Goal: Complete application form

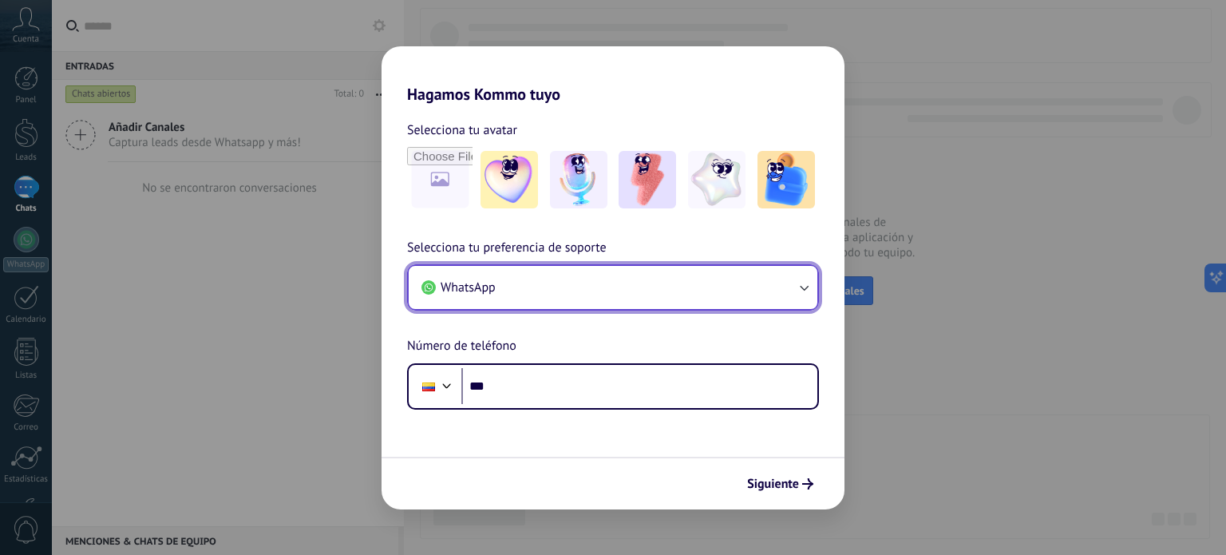
click at [517, 277] on button "WhatsApp" at bounding box center [613, 287] width 409 height 43
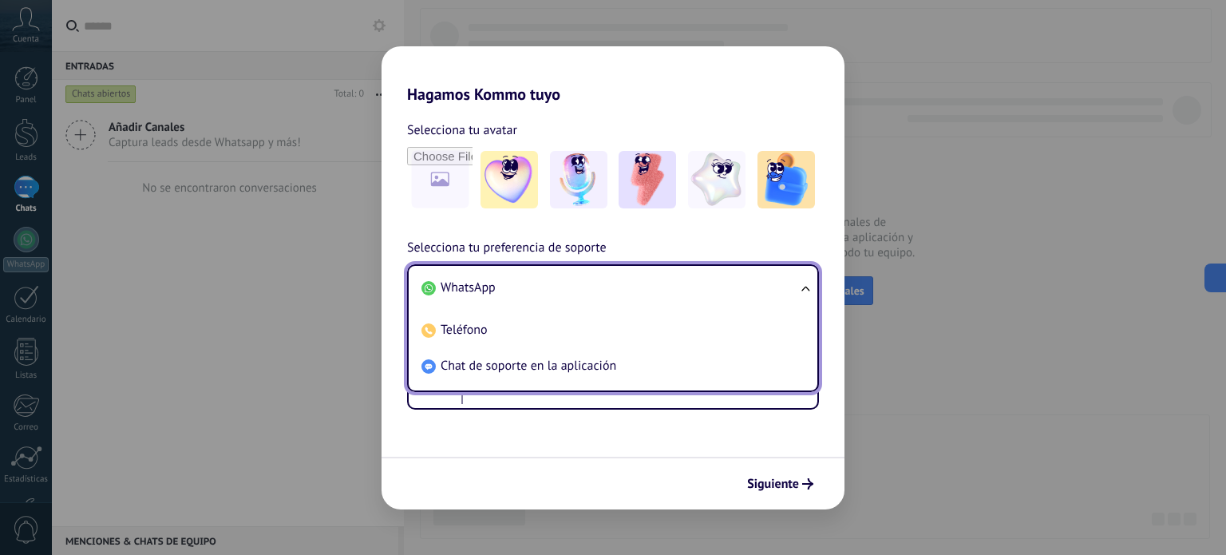
click at [514, 279] on li "WhatsApp" at bounding box center [609, 288] width 389 height 36
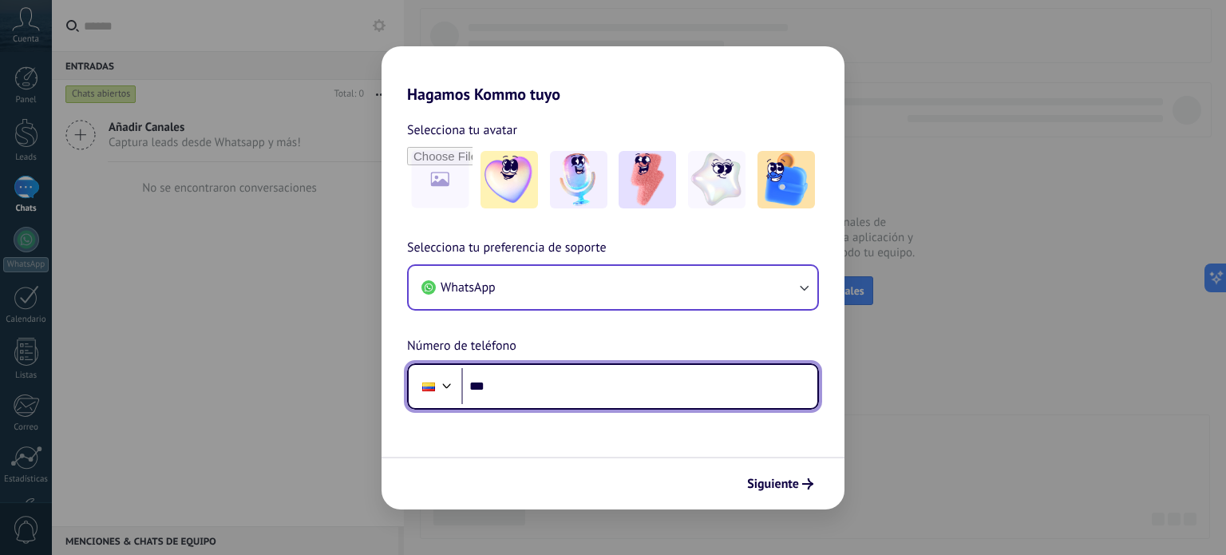
click at [549, 385] on input "***" at bounding box center [639, 386] width 356 height 37
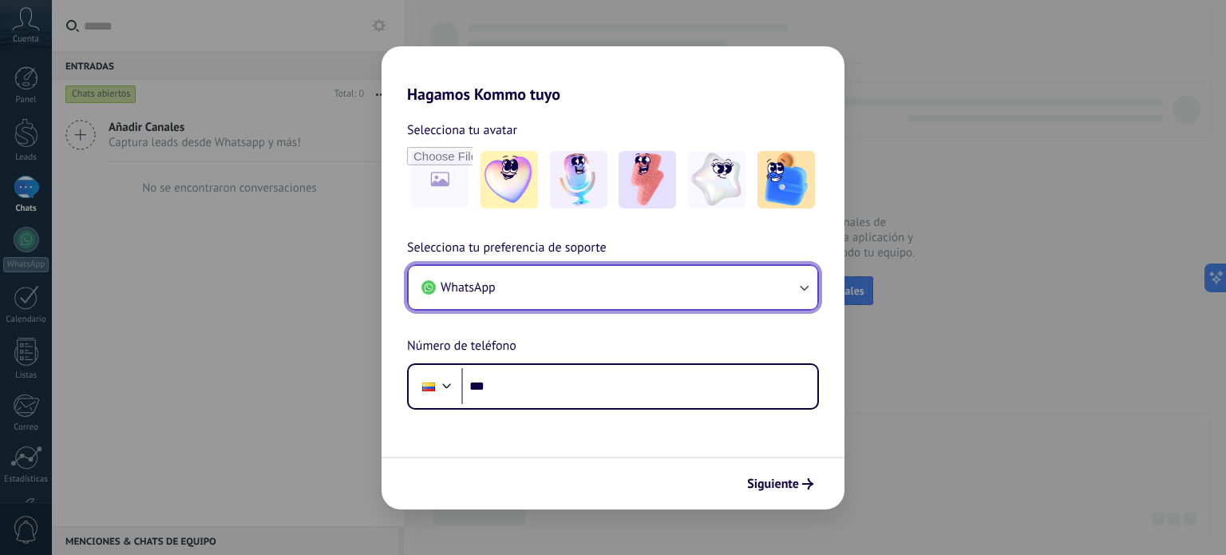
click at [490, 284] on span "WhatsApp" at bounding box center [468, 287] width 55 height 16
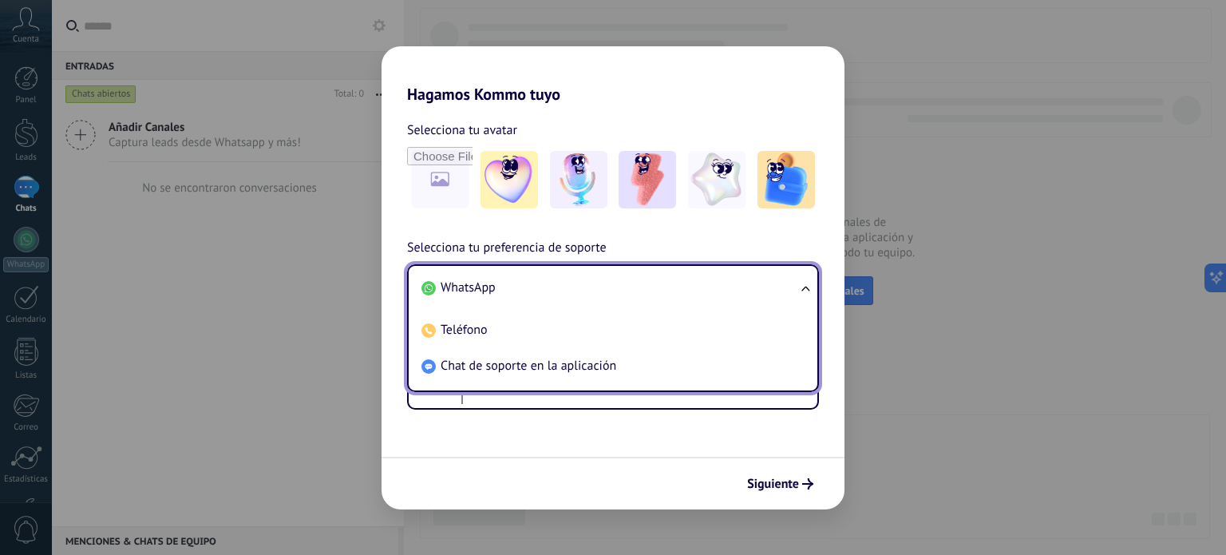
click at [490, 284] on span "WhatsApp" at bounding box center [468, 287] width 55 height 16
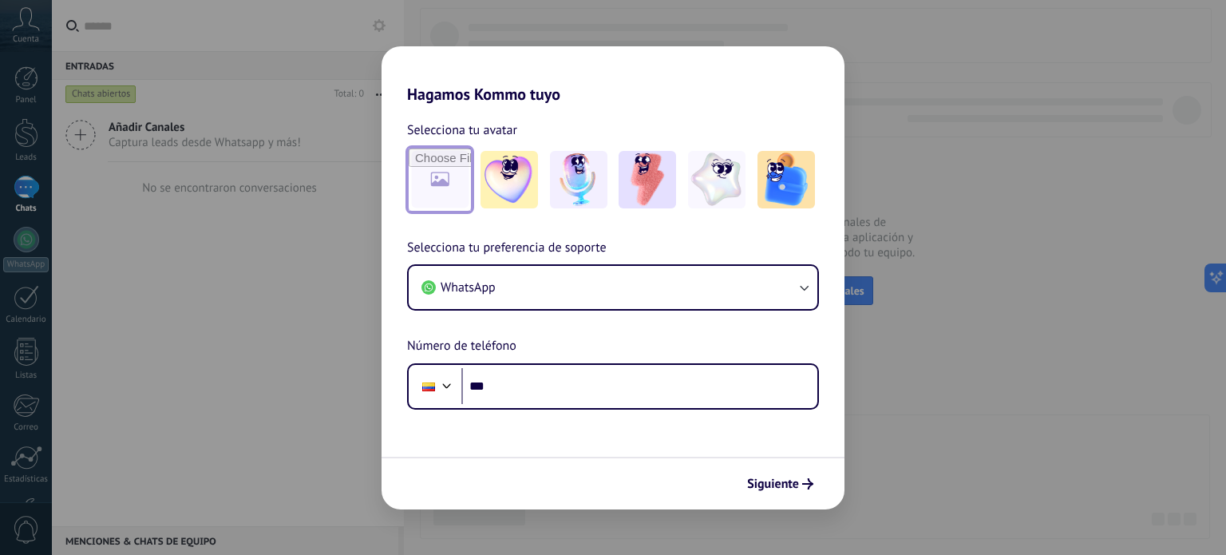
click at [430, 184] on input "file" at bounding box center [440, 179] width 62 height 62
click at [996, 61] on div "Hagamos Kommo tuyo Selecciona tu avatar Selecciona tu preferencia de soporte Wh…" at bounding box center [613, 277] width 1226 height 555
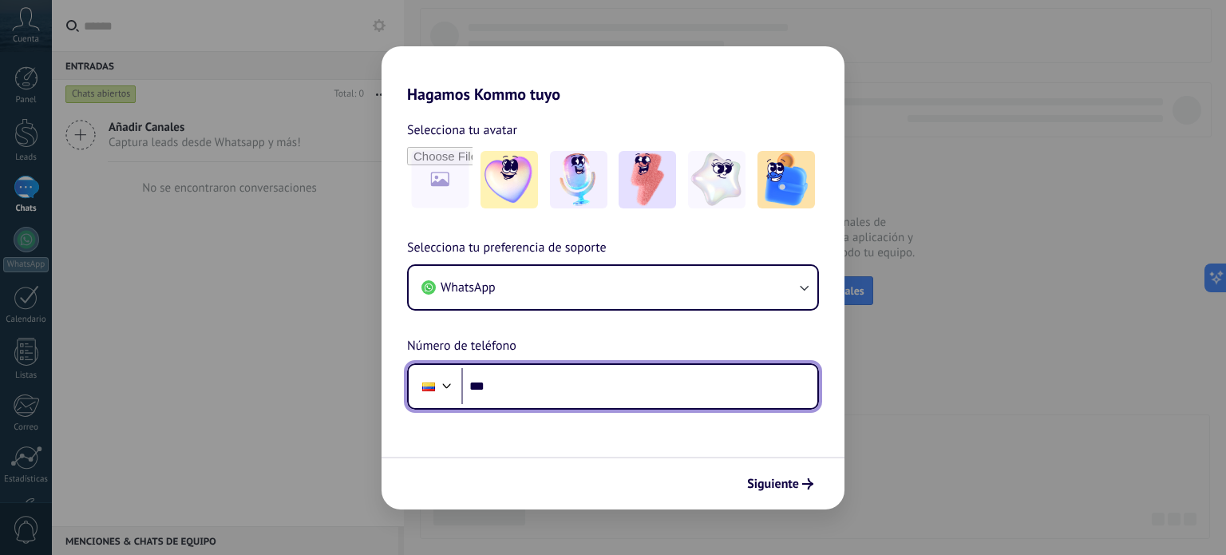
click at [567, 381] on input "***" at bounding box center [639, 386] width 356 height 37
type input "**********"
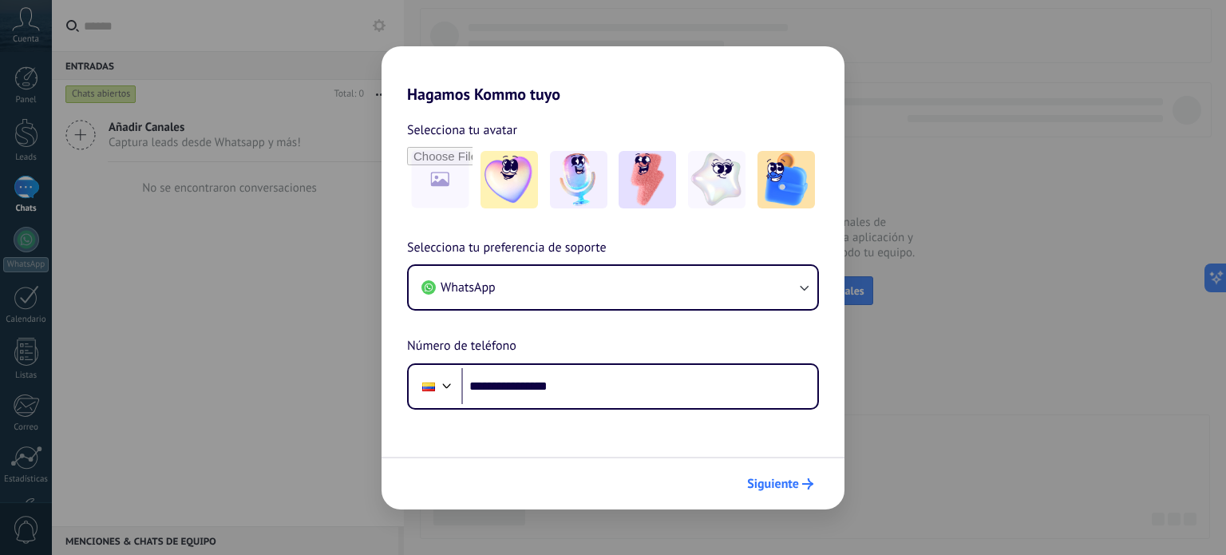
click at [798, 484] on span "Siguiente" at bounding box center [773, 483] width 52 height 11
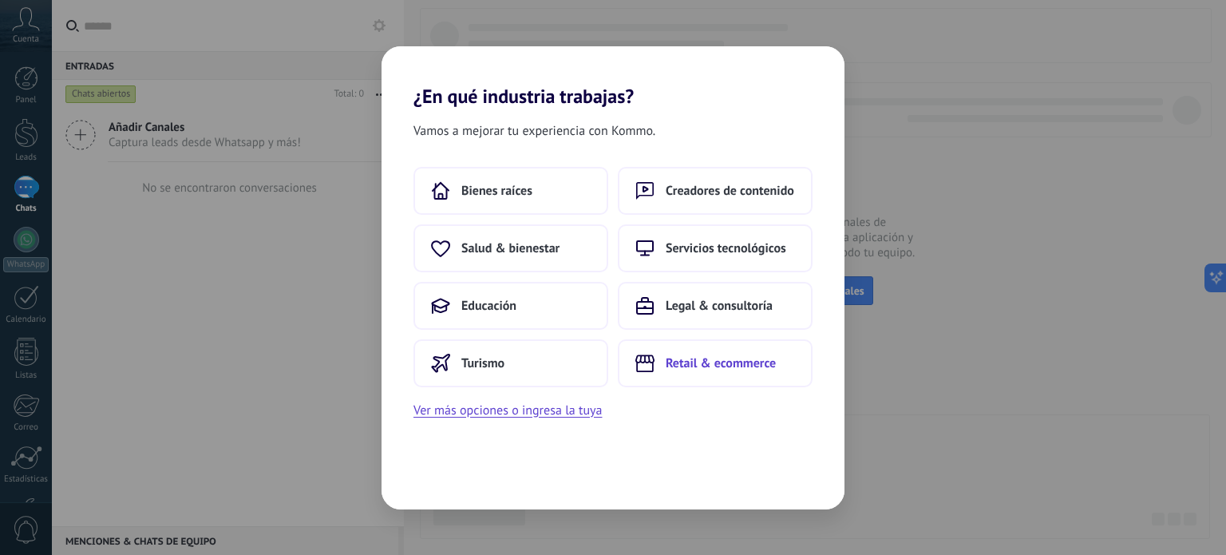
click at [709, 374] on button "Retail & ecommerce" at bounding box center [715, 363] width 195 height 48
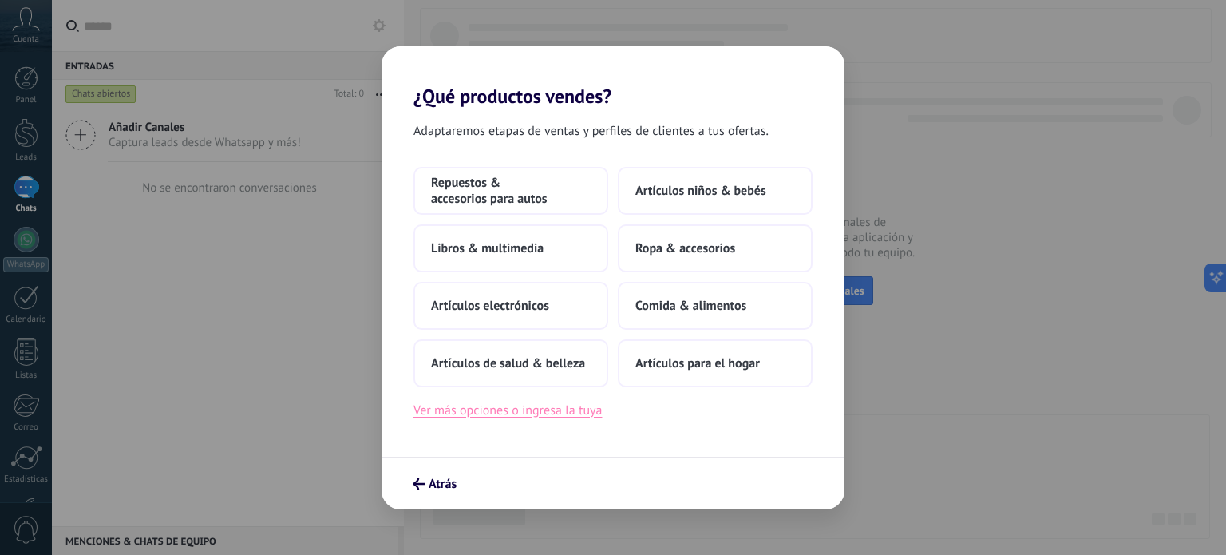
click at [550, 411] on button "Ver más opciones o ingresa la tuya" at bounding box center [507, 410] width 188 height 21
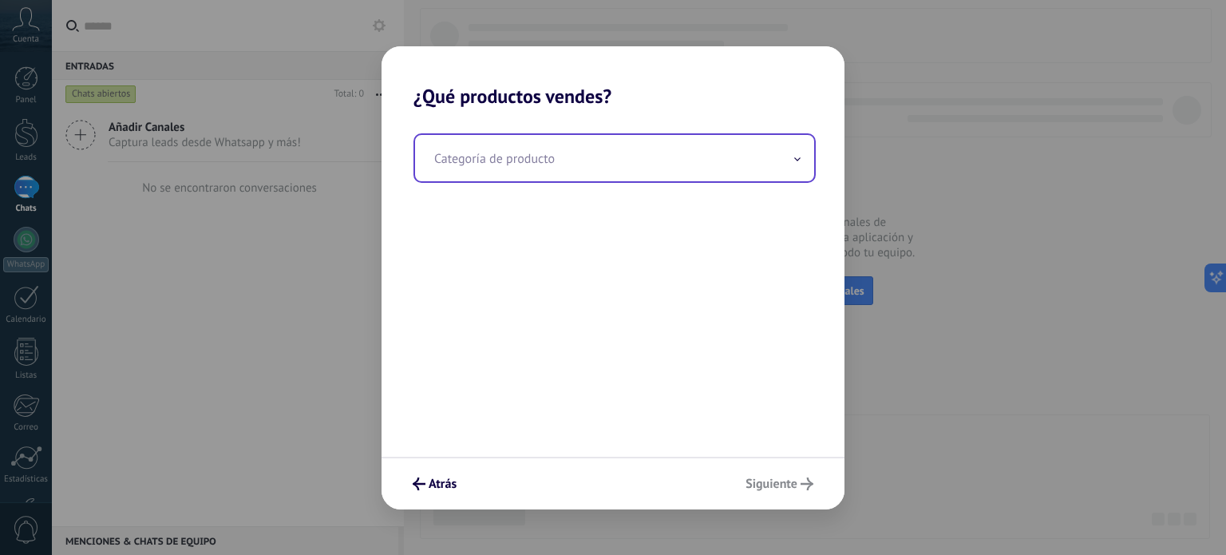
click at [522, 176] on input "text" at bounding box center [614, 158] width 399 height 46
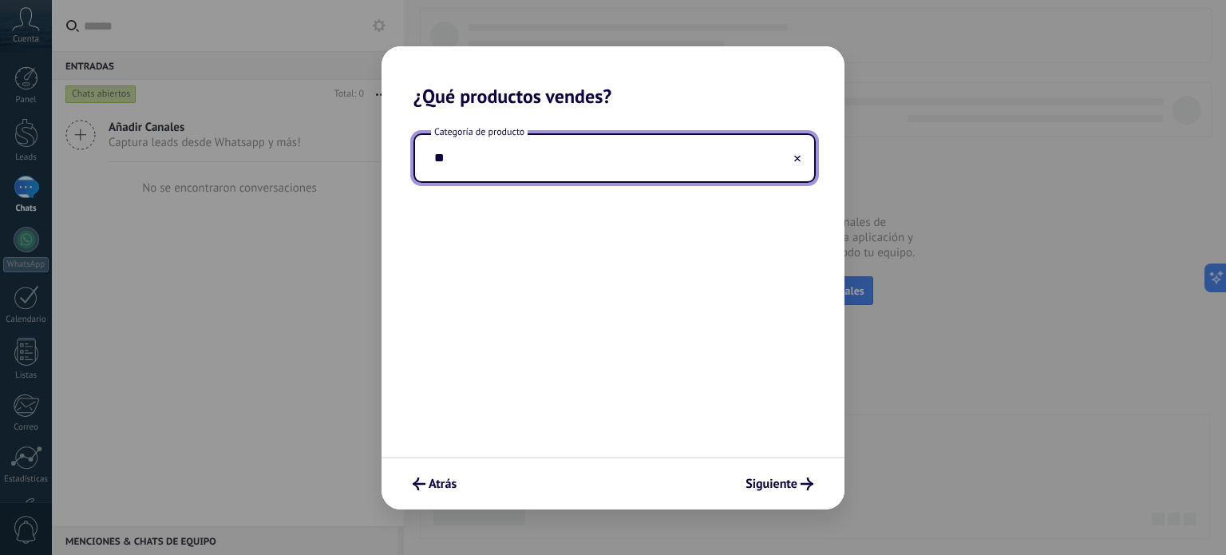
type input "*"
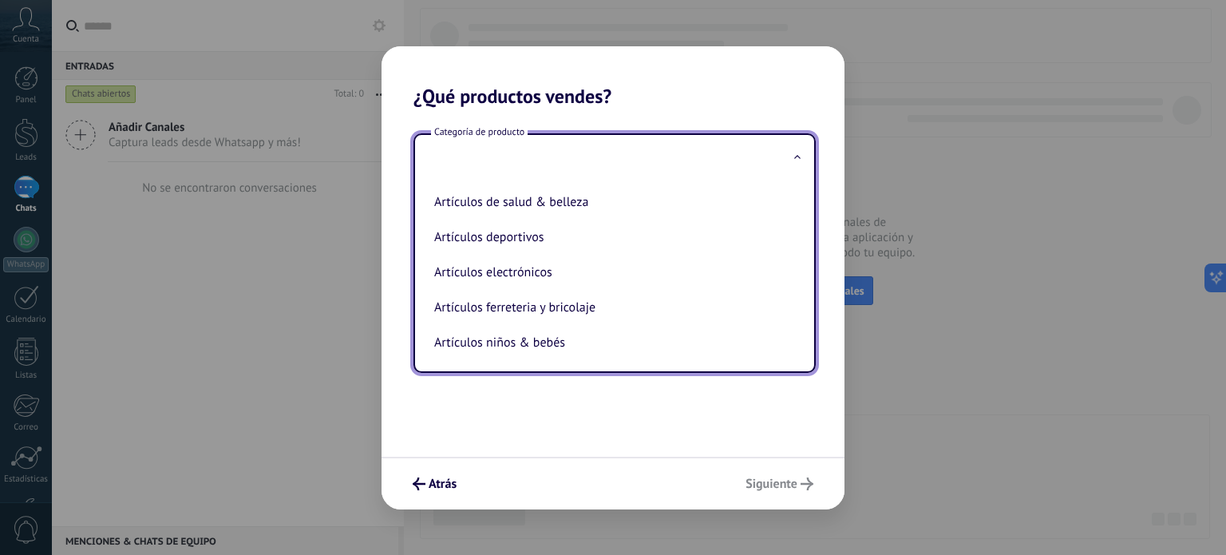
click at [658, 80] on h2 "¿Qué productos vendes?" at bounding box center [612, 76] width 463 height 61
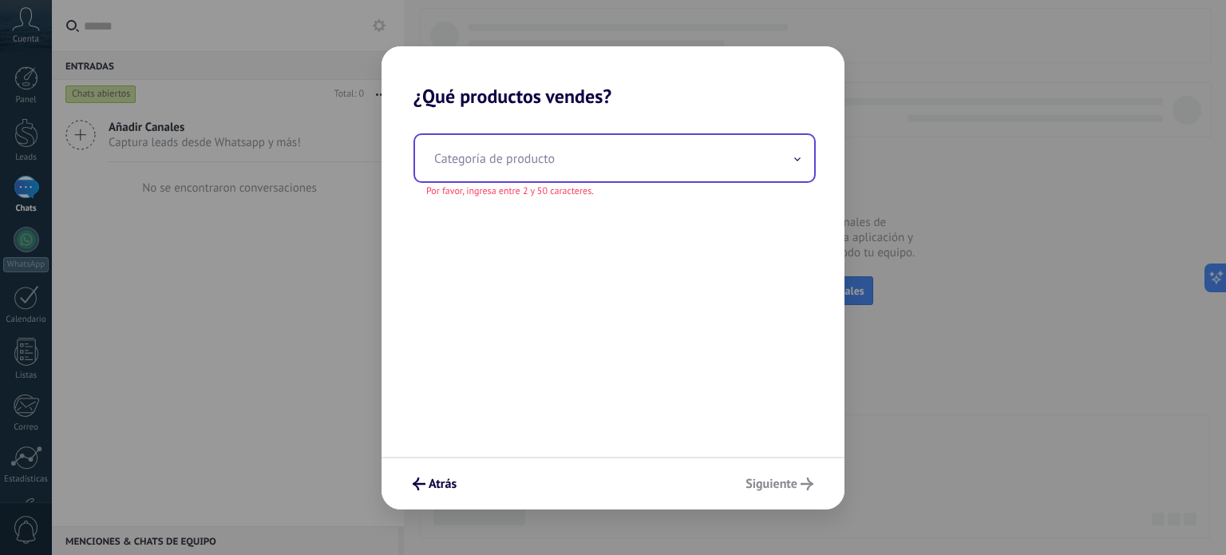
click at [516, 159] on input "text" at bounding box center [614, 158] width 399 height 46
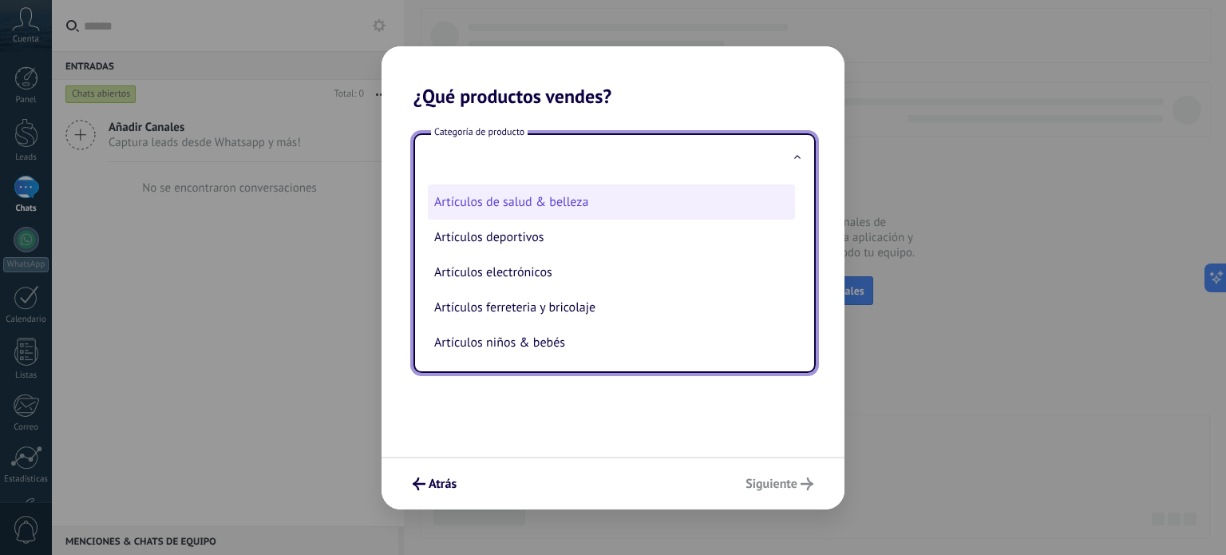
click at [561, 206] on li "Artículos de salud & belleza" at bounding box center [611, 201] width 367 height 35
type input "**********"
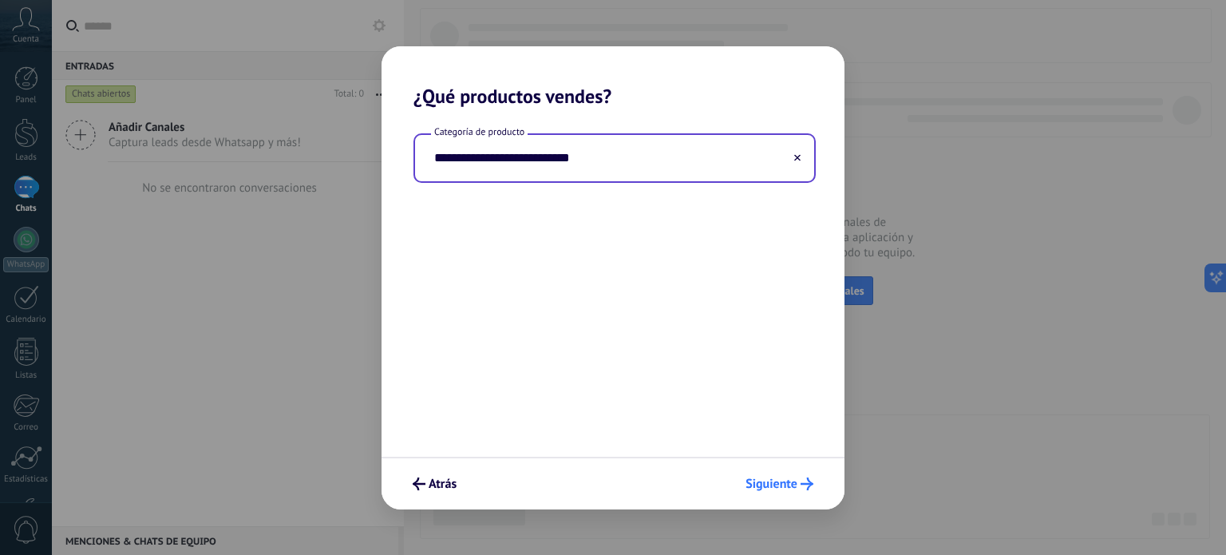
click at [815, 491] on button "Siguiente" at bounding box center [779, 483] width 82 height 27
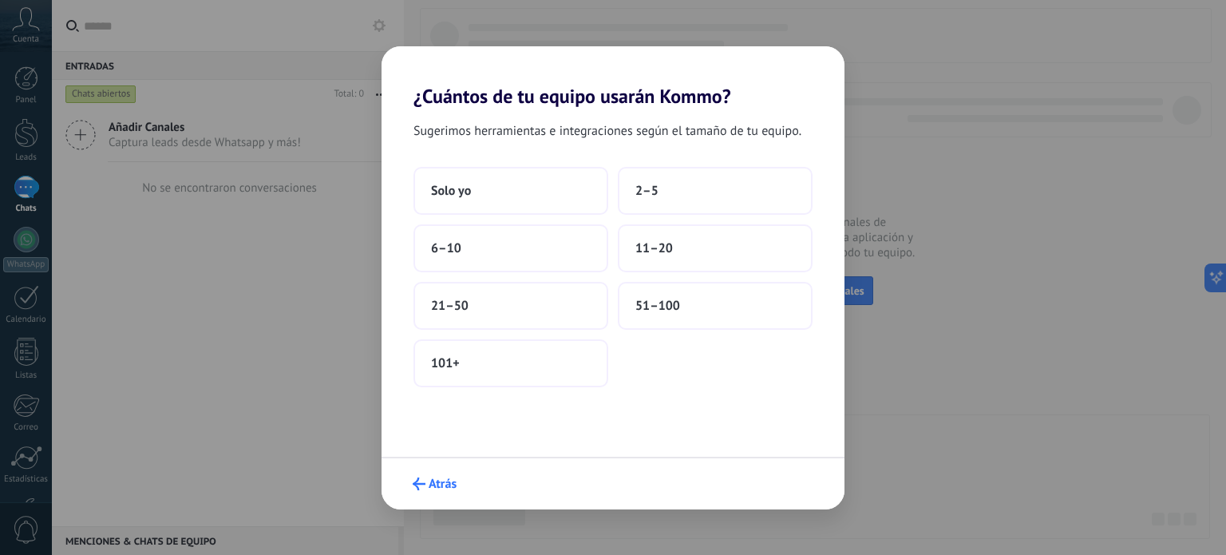
click at [434, 480] on span "Atrás" at bounding box center [443, 483] width 28 height 11
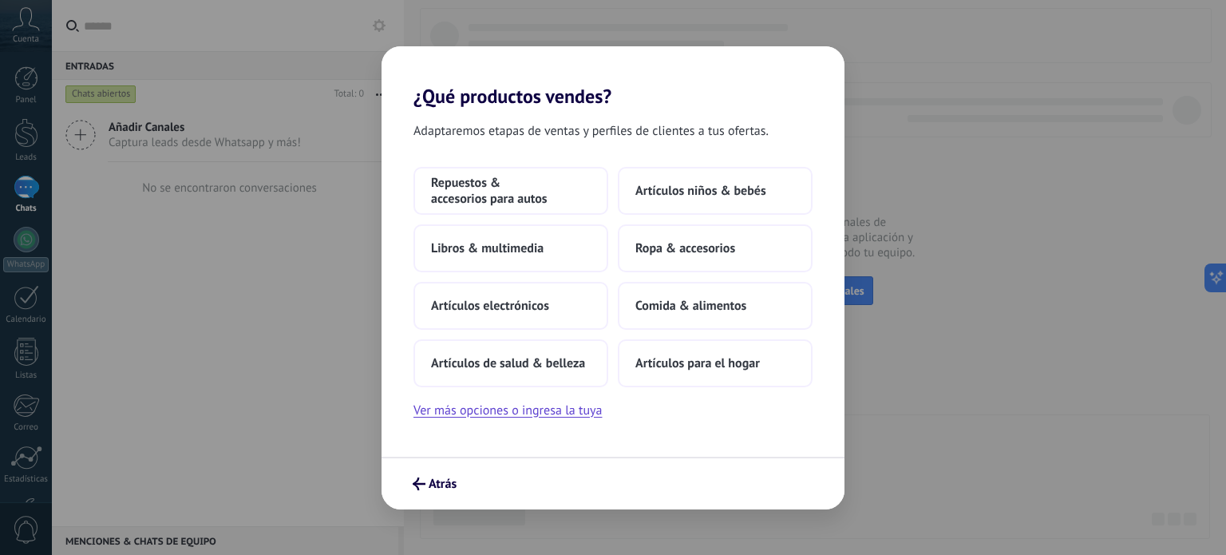
click at [434, 480] on span "Atrás" at bounding box center [443, 483] width 28 height 11
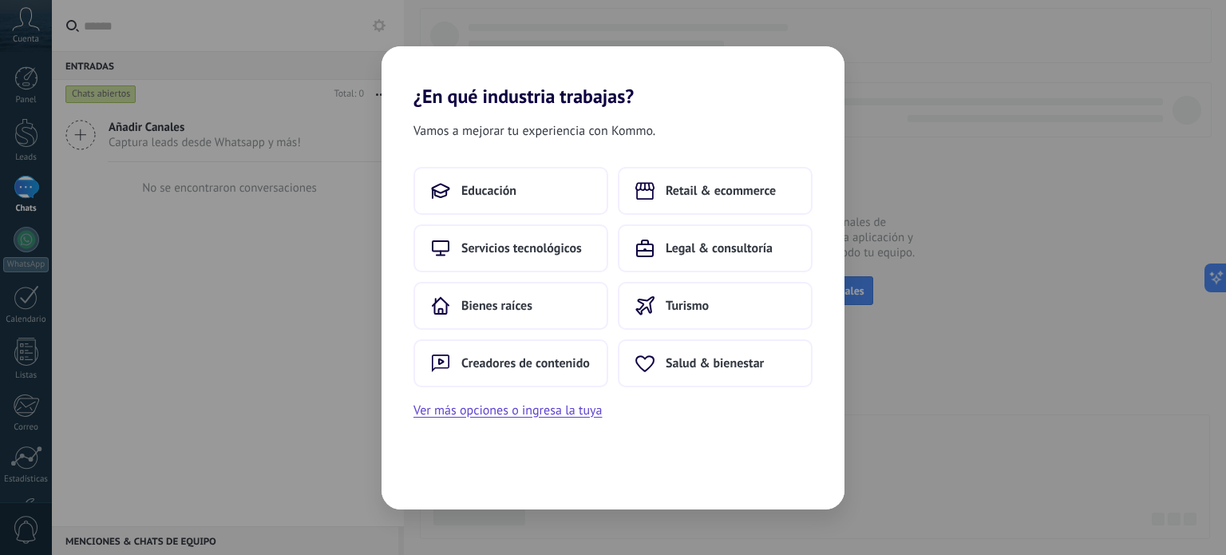
click at [891, 118] on div "¿En qué industria trabajas? Vamos a mejorar tu experiencia con Kommo. Educación…" at bounding box center [613, 277] width 1226 height 555
click at [549, 408] on button "Ver más opciones o ingresa la tuya" at bounding box center [507, 410] width 188 height 21
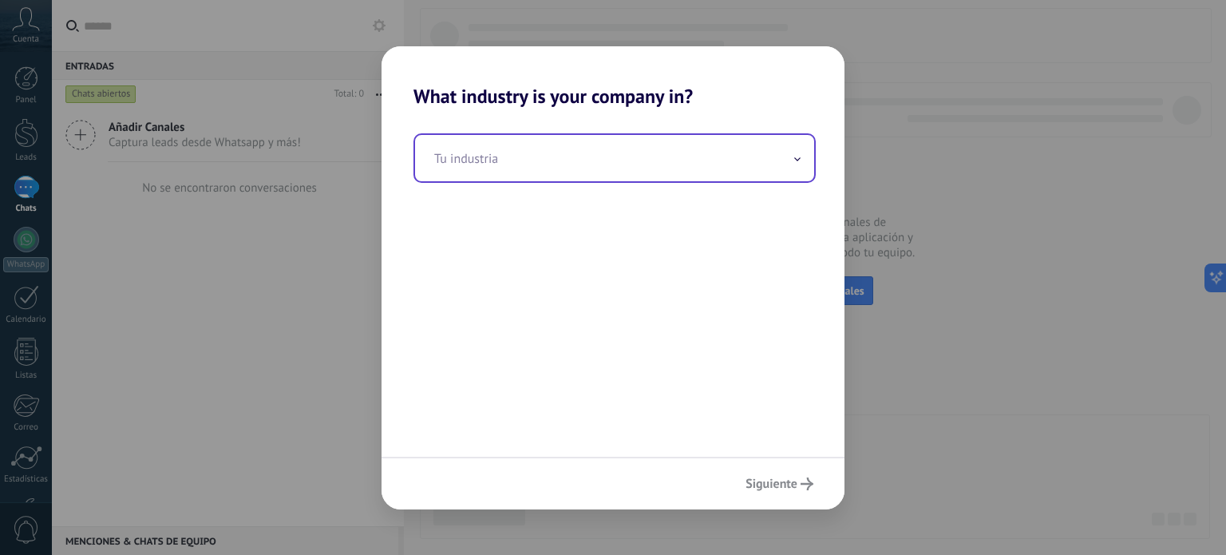
click at [549, 160] on input "text" at bounding box center [614, 158] width 399 height 46
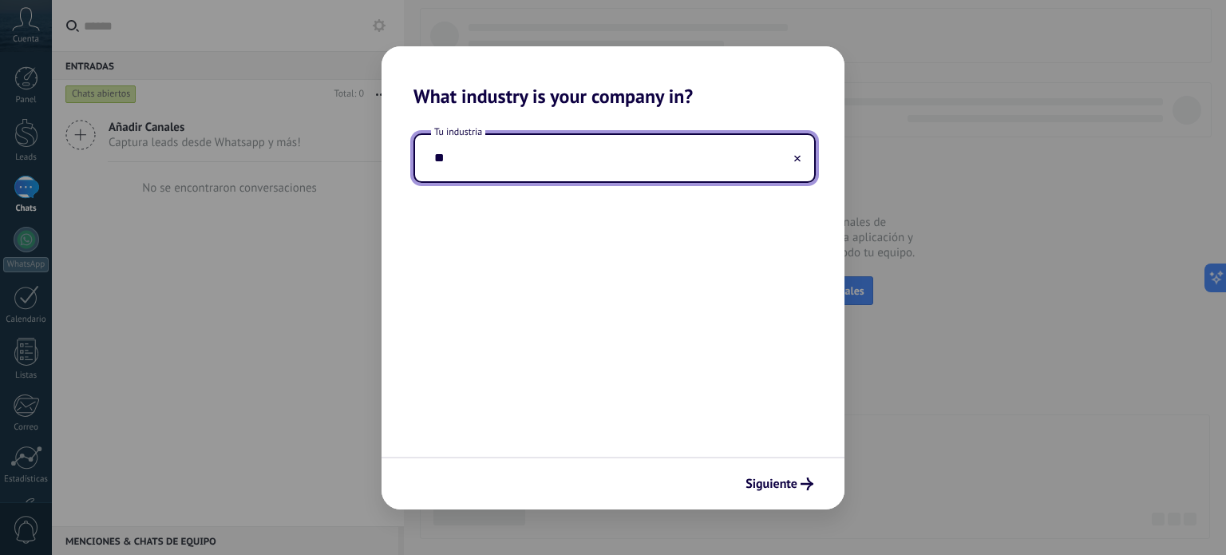
type input "*"
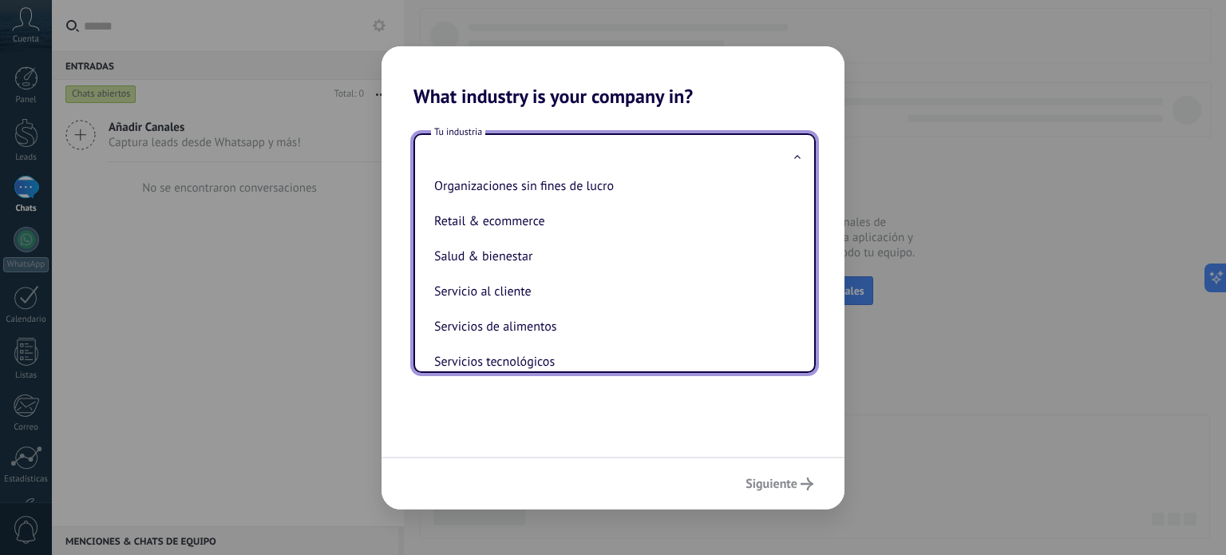
scroll to position [298, 0]
click at [524, 231] on li "Retail & ecommerce" at bounding box center [611, 219] width 367 height 35
type input "**********"
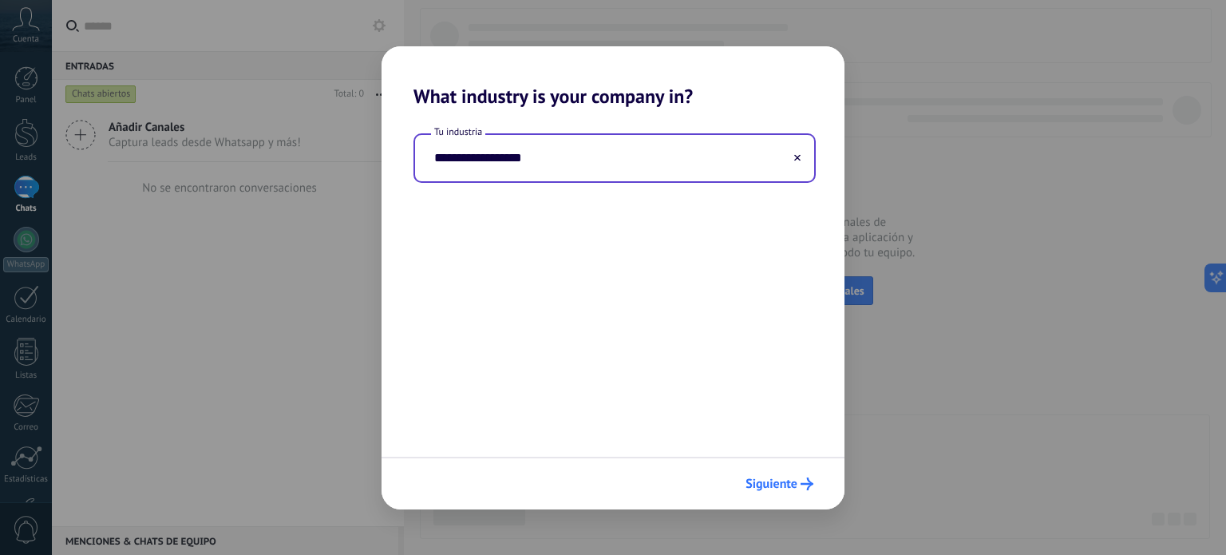
click at [794, 484] on span "Siguiente" at bounding box center [771, 483] width 52 height 11
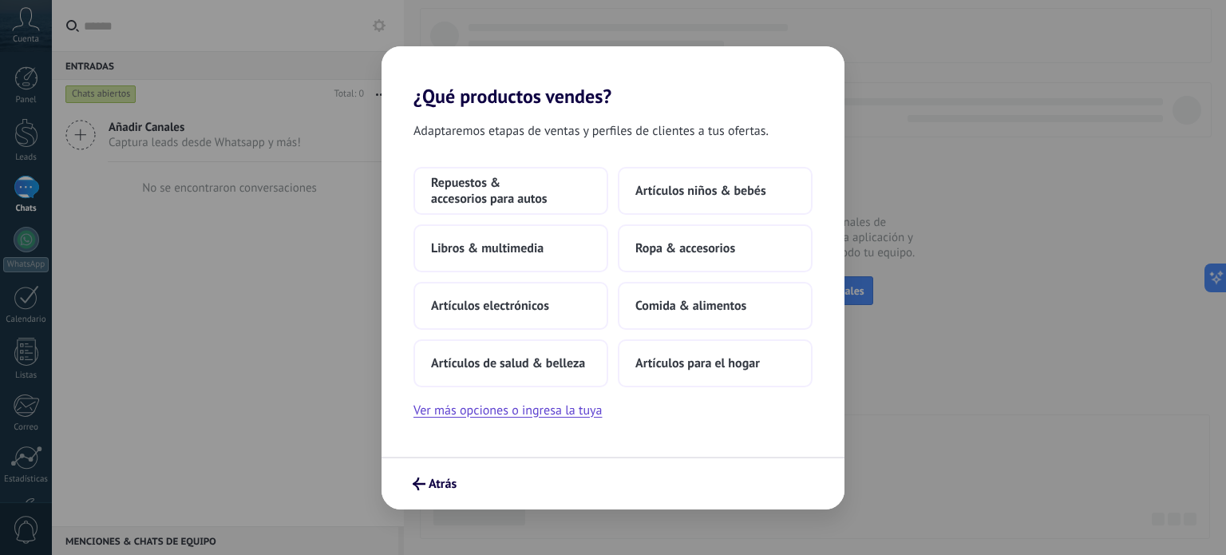
click at [432, 466] on div "Atrás" at bounding box center [612, 483] width 463 height 53
click at [439, 488] on span "Atrás" at bounding box center [443, 483] width 28 height 11
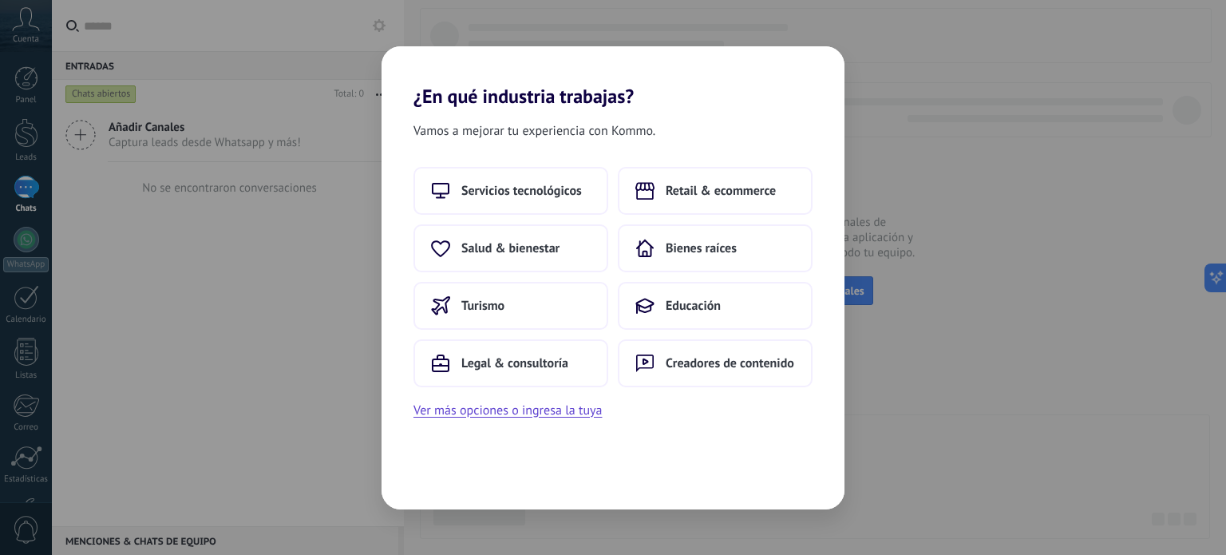
click at [311, 291] on div "¿En qué industria trabajas? Vamos a mejorar tu experiencia con Kommo. Servicios…" at bounding box center [613, 277] width 1226 height 555
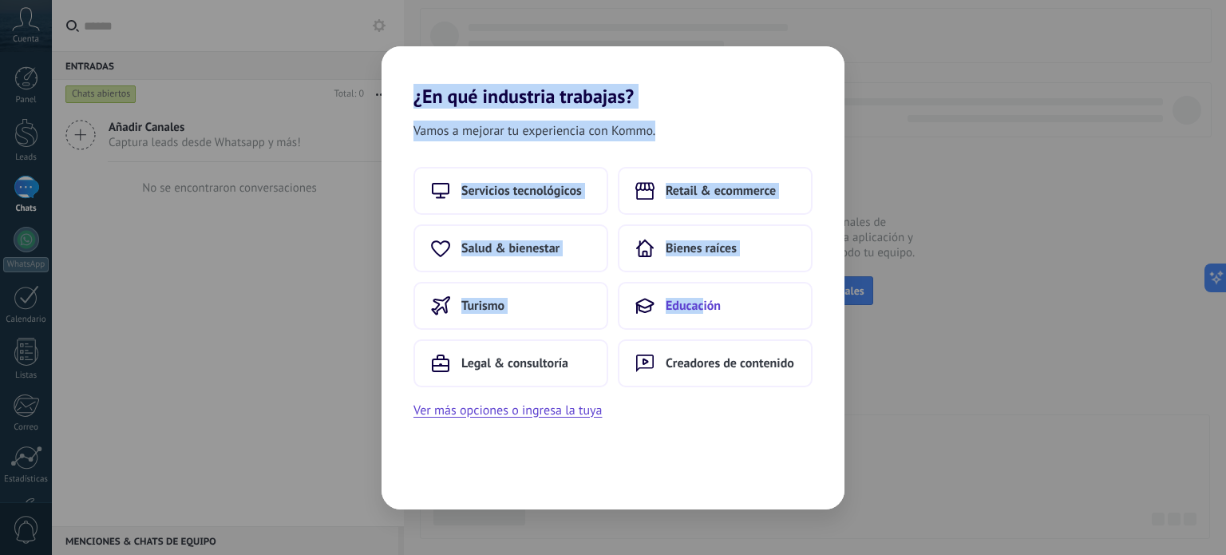
drag, startPoint x: 311, startPoint y: 291, endPoint x: 701, endPoint y: 318, distance: 390.4
click at [701, 318] on div "¿En qué industria trabajas? Vamos a mejorar tu experiencia con Kommo. Servicios…" at bounding box center [613, 277] width 1226 height 555
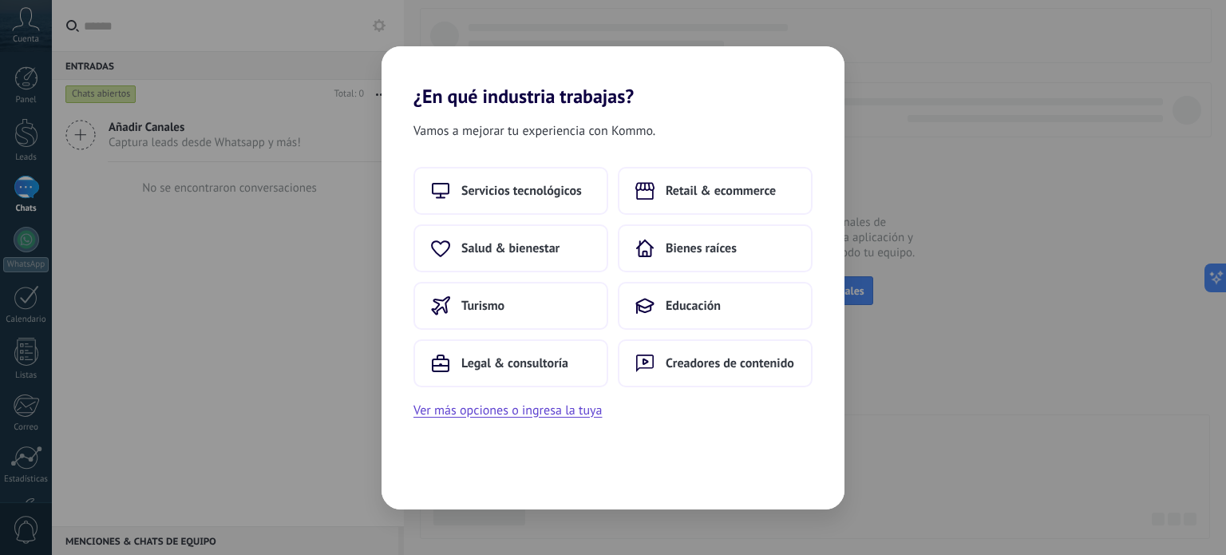
click at [771, 478] on div "Vamos a mejorar tu experiencia con Kommo. Servicios tecnológicos Retail & ecomm…" at bounding box center [612, 308] width 463 height 401
click at [733, 191] on span "Retail & ecommerce" at bounding box center [721, 191] width 110 height 16
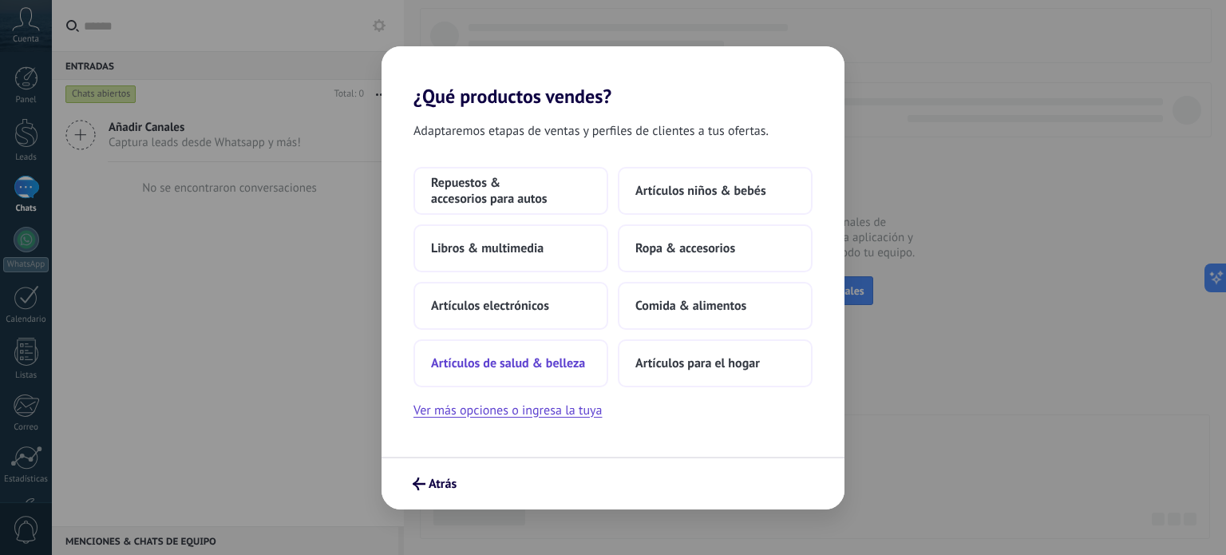
click at [543, 372] on button "Artículos de salud & belleza" at bounding box center [510, 363] width 195 height 48
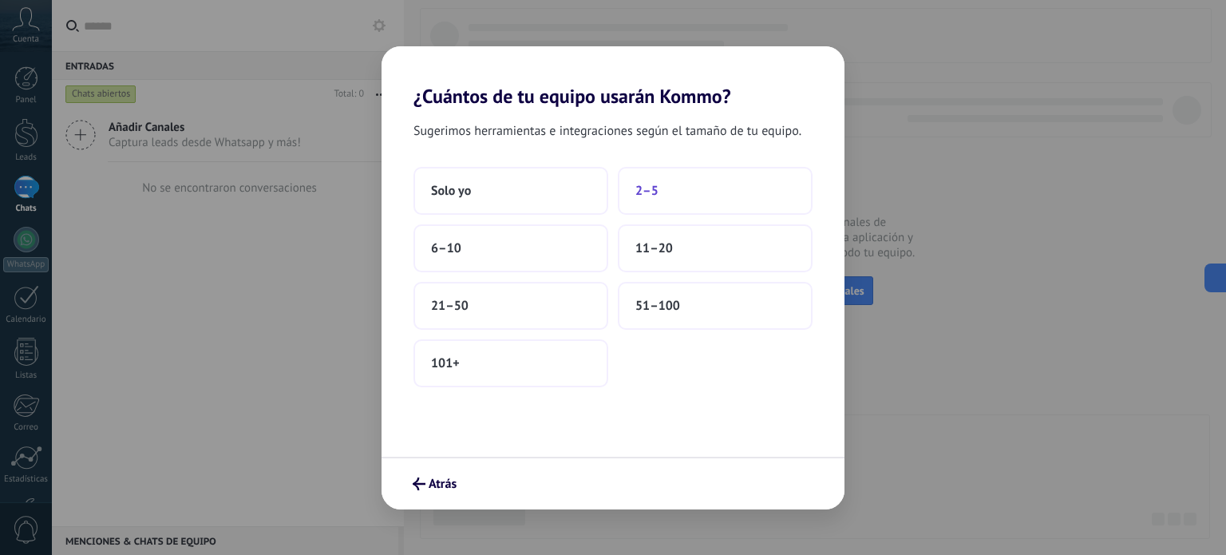
click at [682, 195] on button "2–5" at bounding box center [715, 191] width 195 height 48
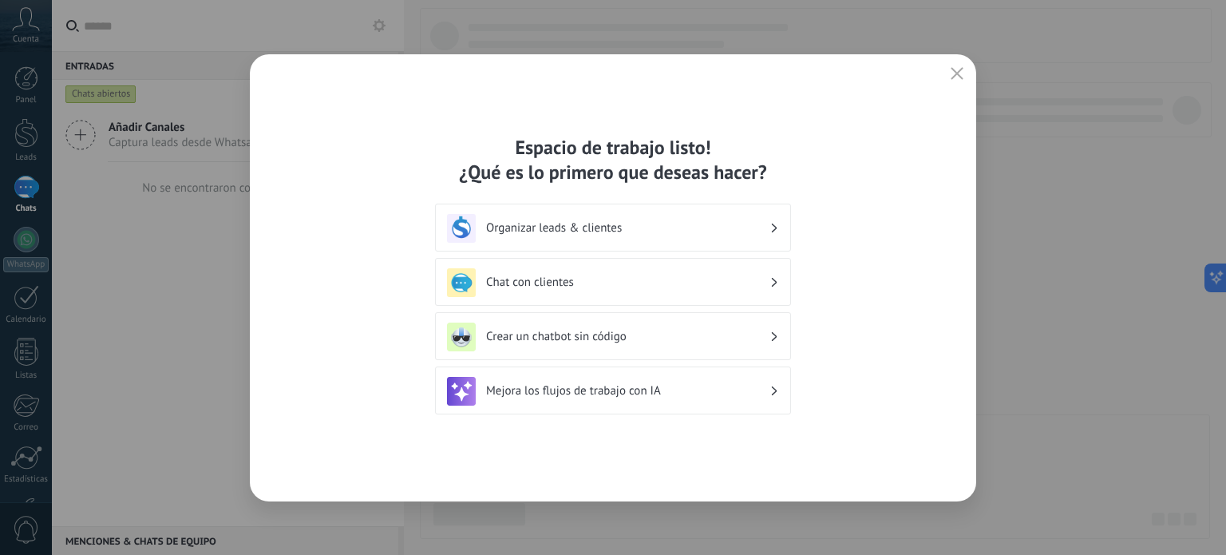
click at [955, 68] on icon "button" at bounding box center [957, 73] width 13 height 13
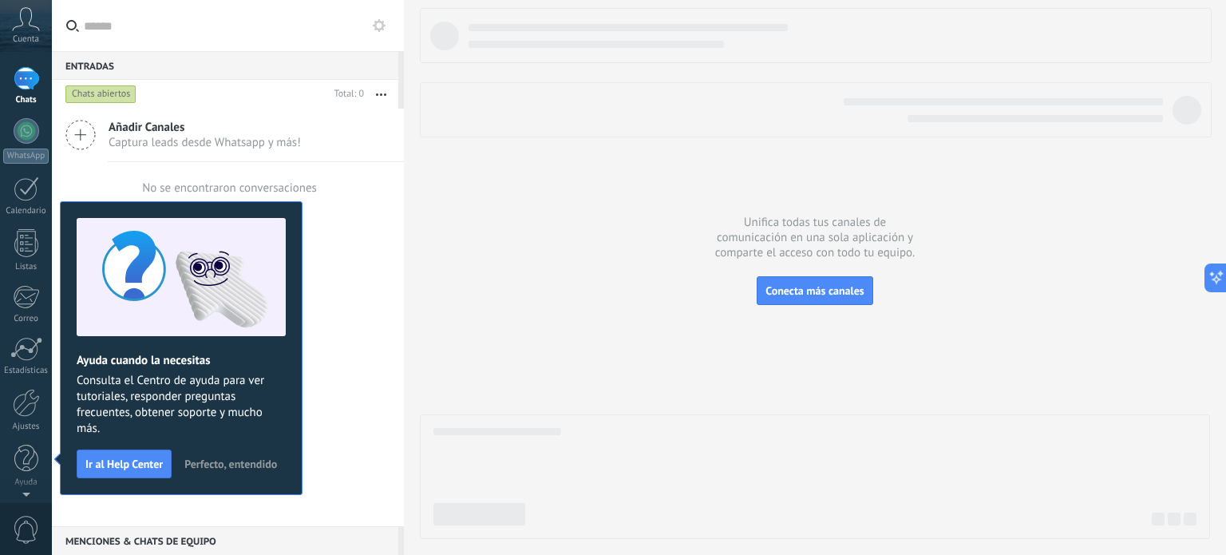
scroll to position [0, 0]
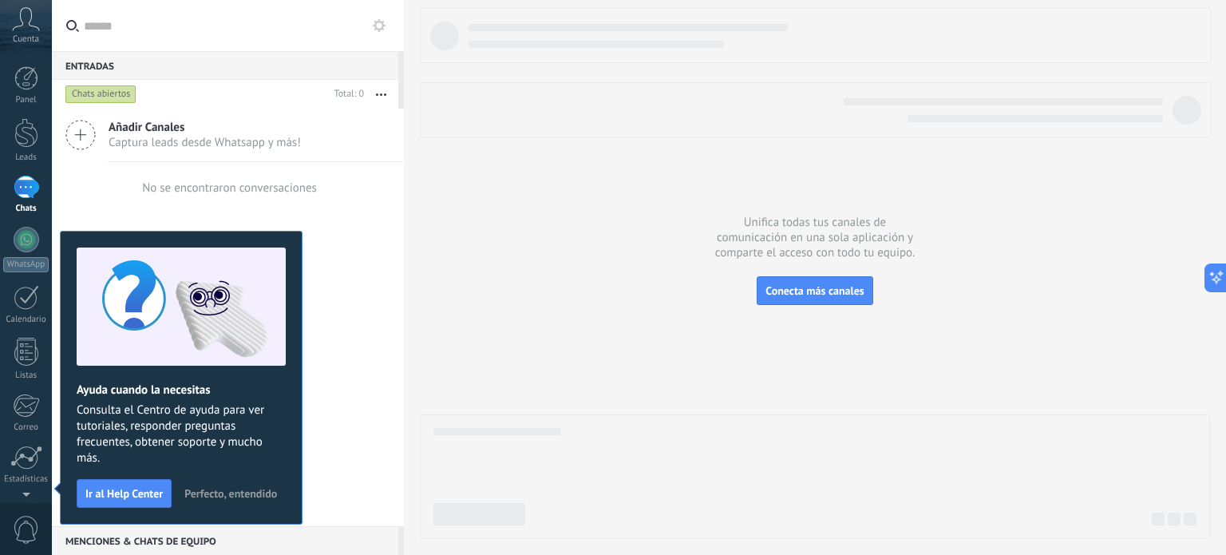
click at [525, 283] on div at bounding box center [815, 273] width 790 height 531
